Goal: Find specific fact: Find specific fact

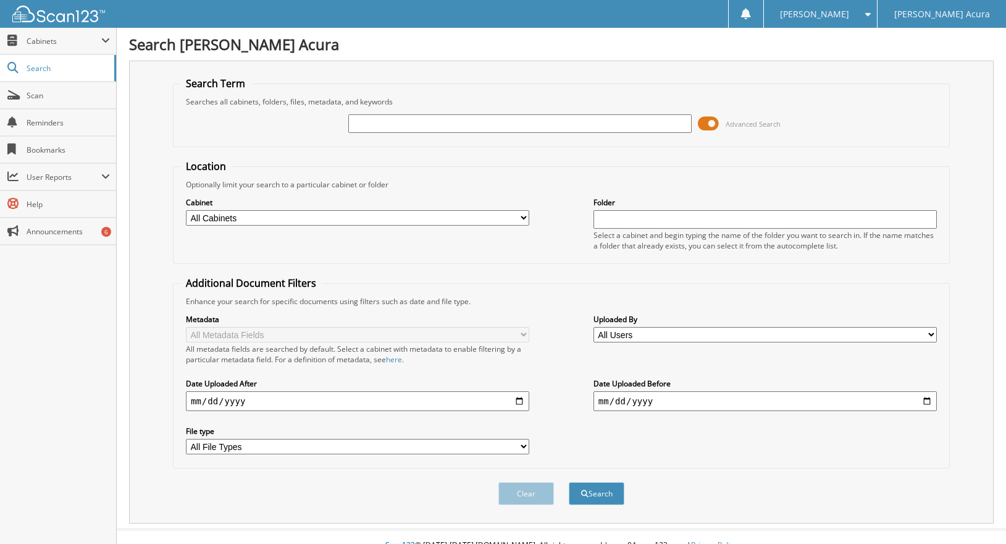
click at [442, 129] on input "text" at bounding box center [520, 123] width 344 height 19
type input "646038"
click at [569, 482] on button "Search" at bounding box center [597, 493] width 56 height 23
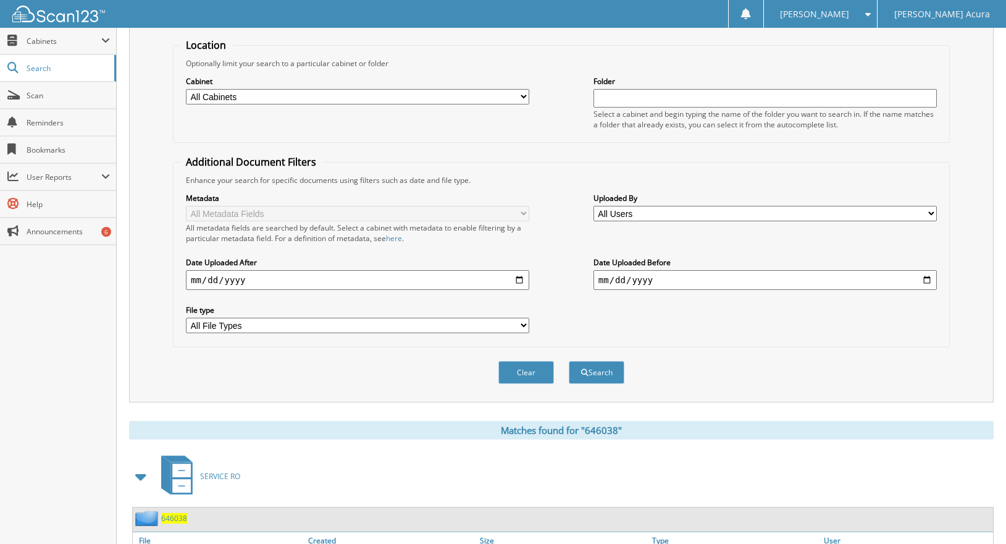
scroll to position [274, 0]
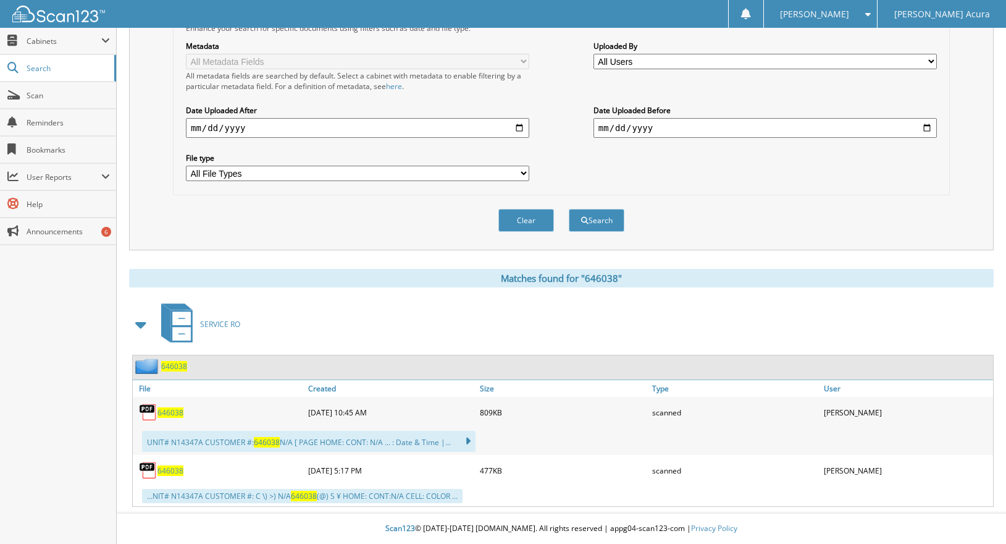
click at [174, 419] on div "646038" at bounding box center [219, 412] width 172 height 25
click at [179, 414] on span "646038" at bounding box center [171, 412] width 26 height 11
